Goal: Task Accomplishment & Management: Manage account settings

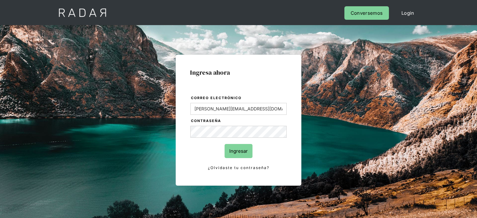
click at [243, 149] on input "Ingresar" at bounding box center [239, 151] width 28 height 14
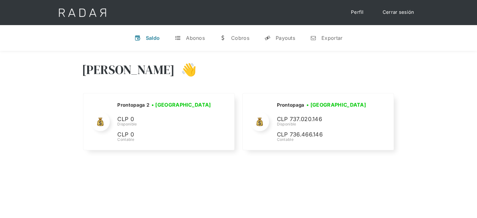
click at [393, 14] on link "Cerrar sesión" at bounding box center [398, 12] width 44 height 12
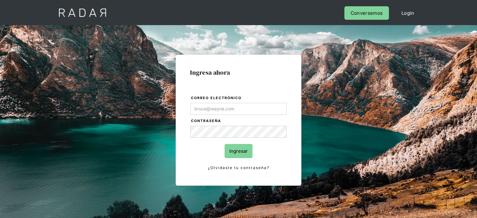
type input "jose.chacon@prontopaga.com"
